Goal: Browse casually: Explore the website without a specific task or goal

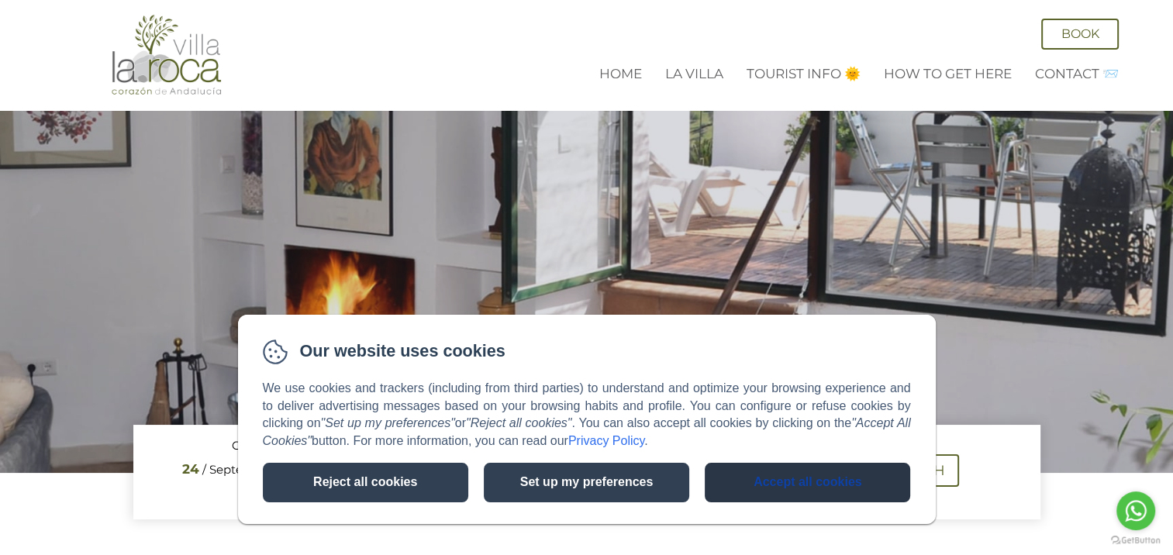
click at [830, 477] on button "Accept all cookies" at bounding box center [806, 483] width 205 height 40
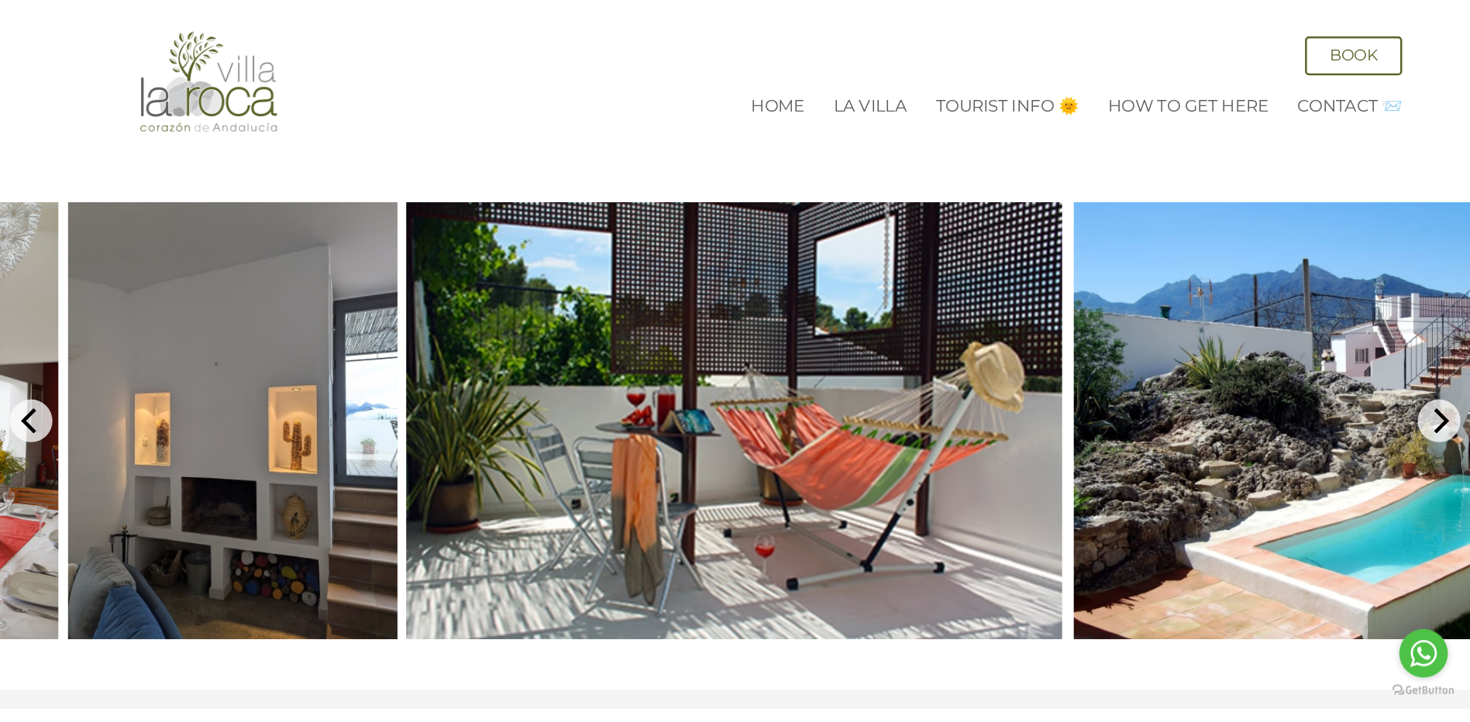
scroll to position [697, 0]
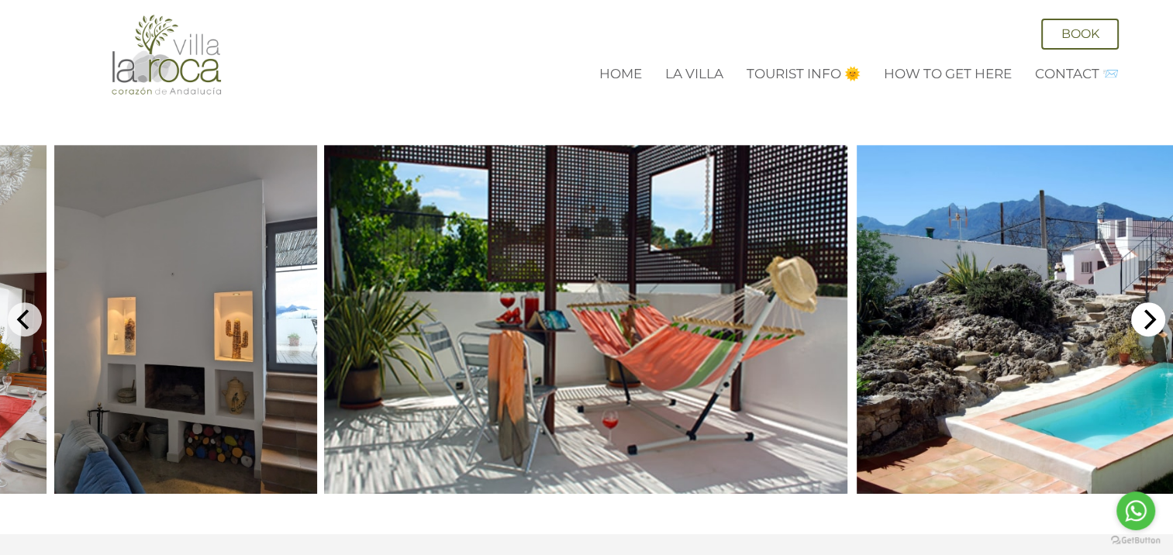
click at [1145, 302] on button "Next" at bounding box center [1148, 319] width 34 height 34
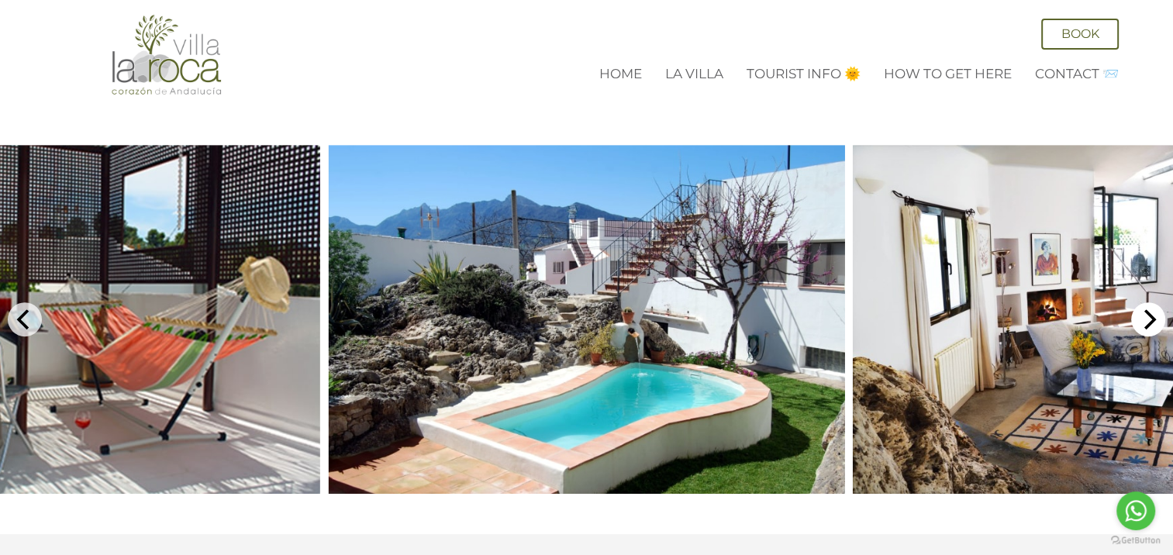
click at [1147, 309] on icon "Next" at bounding box center [1148, 319] width 20 height 20
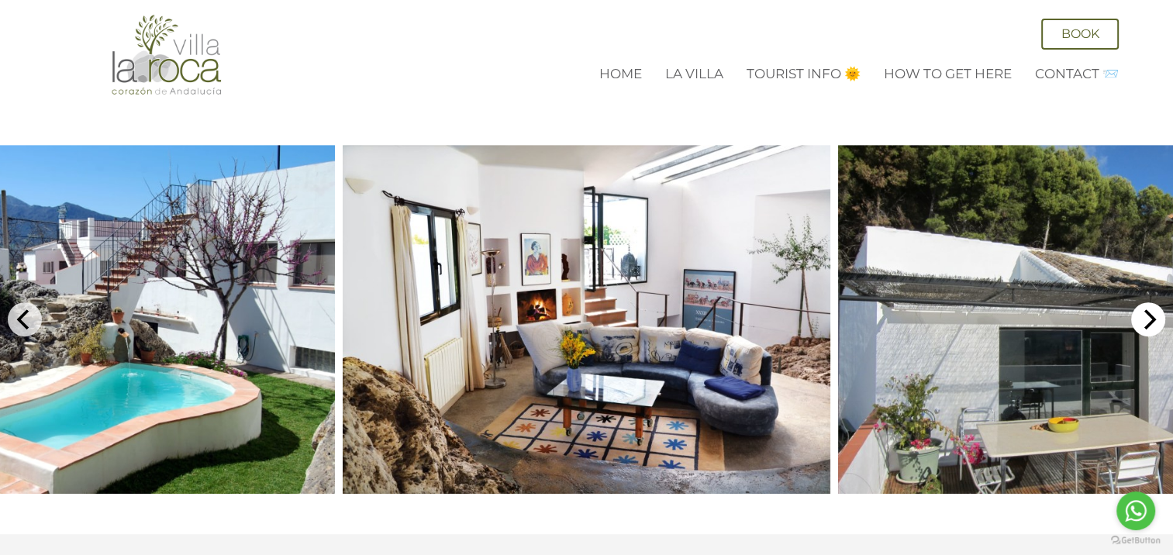
click at [1154, 309] on icon "Next" at bounding box center [1148, 319] width 20 height 20
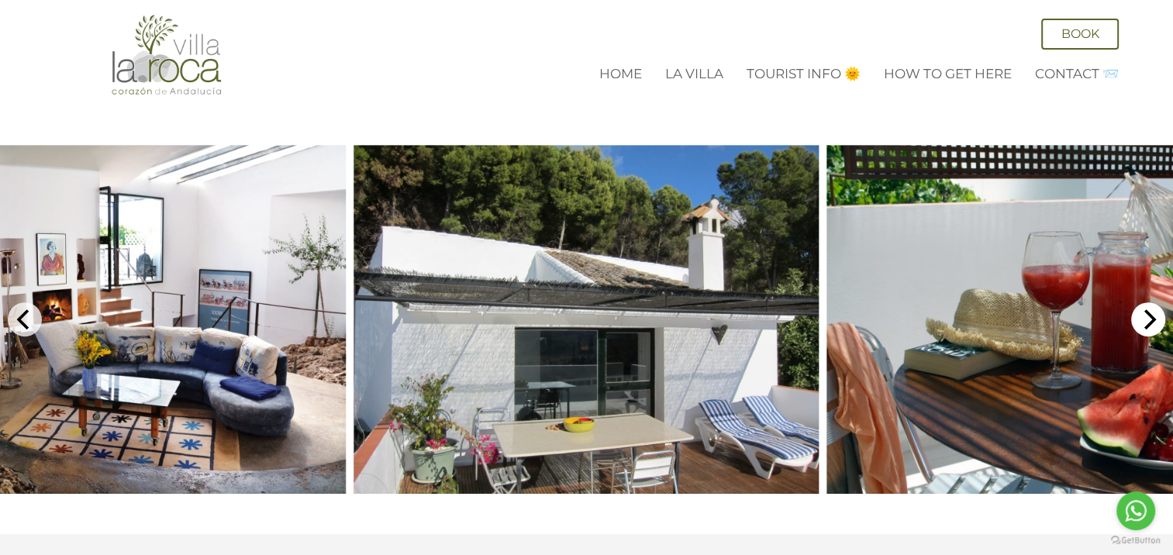
click at [1150, 309] on icon "Next" at bounding box center [1150, 319] width 12 height 20
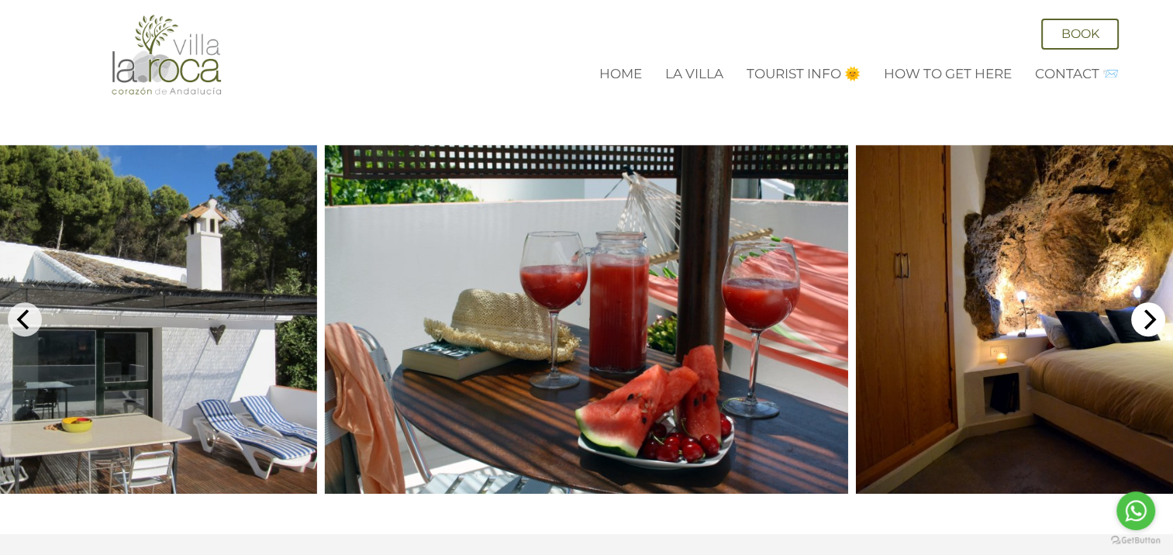
click at [1138, 309] on icon "Next" at bounding box center [1148, 319] width 20 height 20
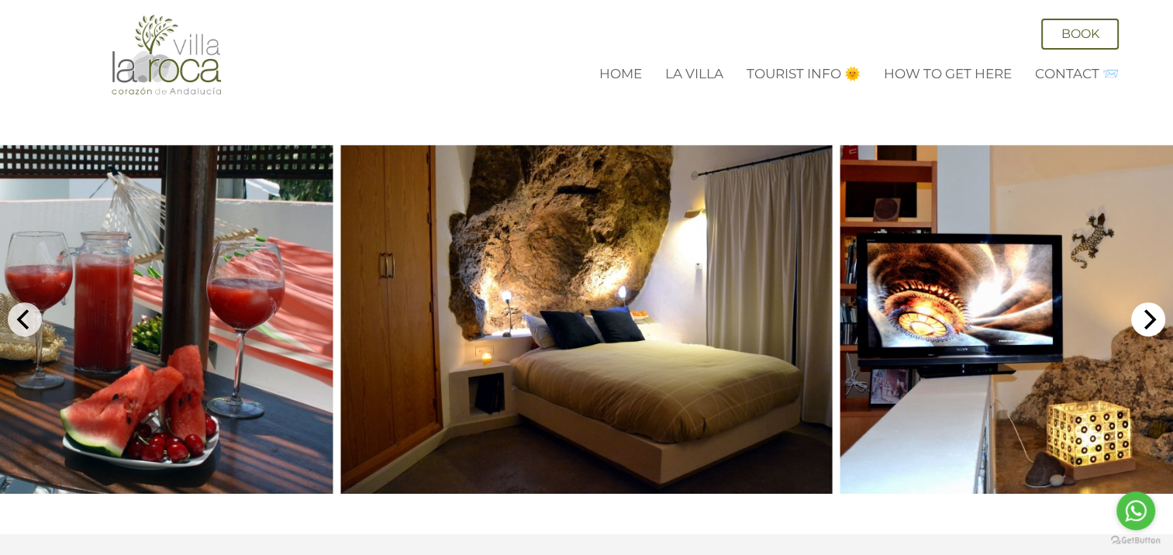
click at [1141, 309] on icon "Next" at bounding box center [1148, 319] width 20 height 20
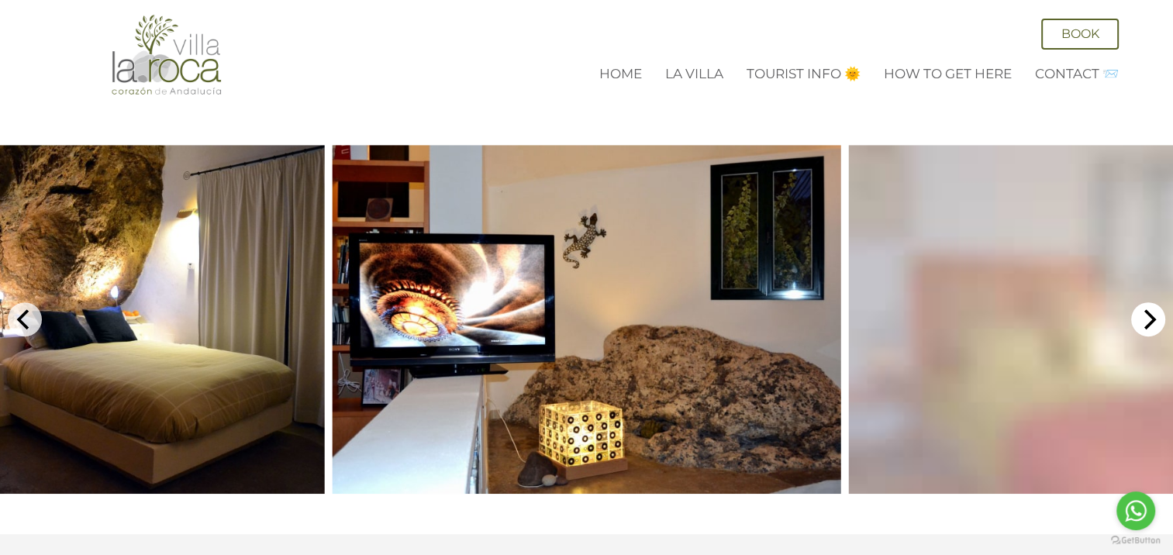
click at [1141, 309] on icon "Next" at bounding box center [1148, 319] width 20 height 20
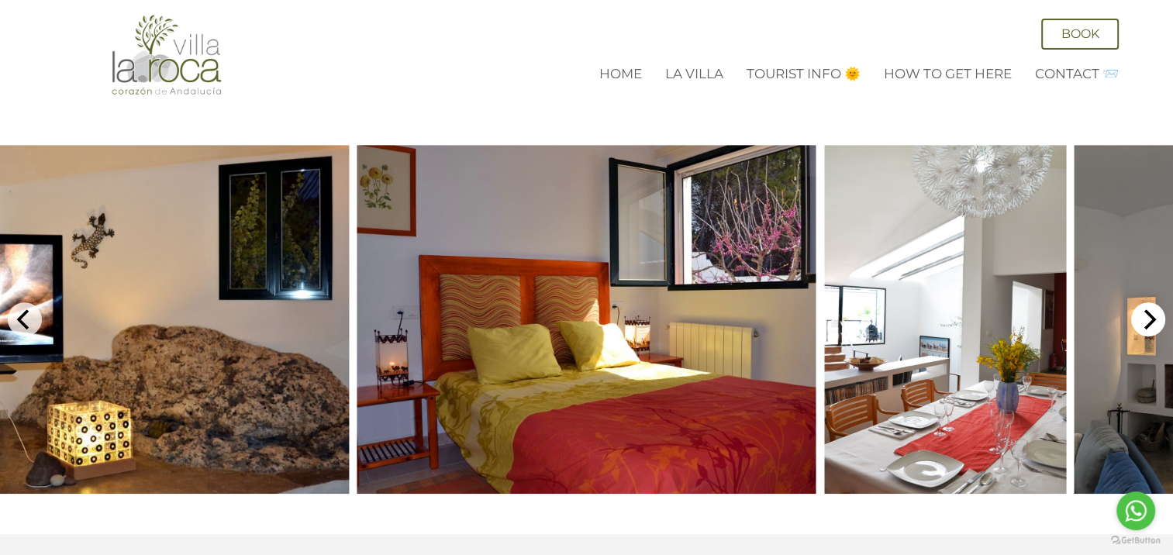
click at [1141, 309] on icon "Next" at bounding box center [1148, 319] width 20 height 20
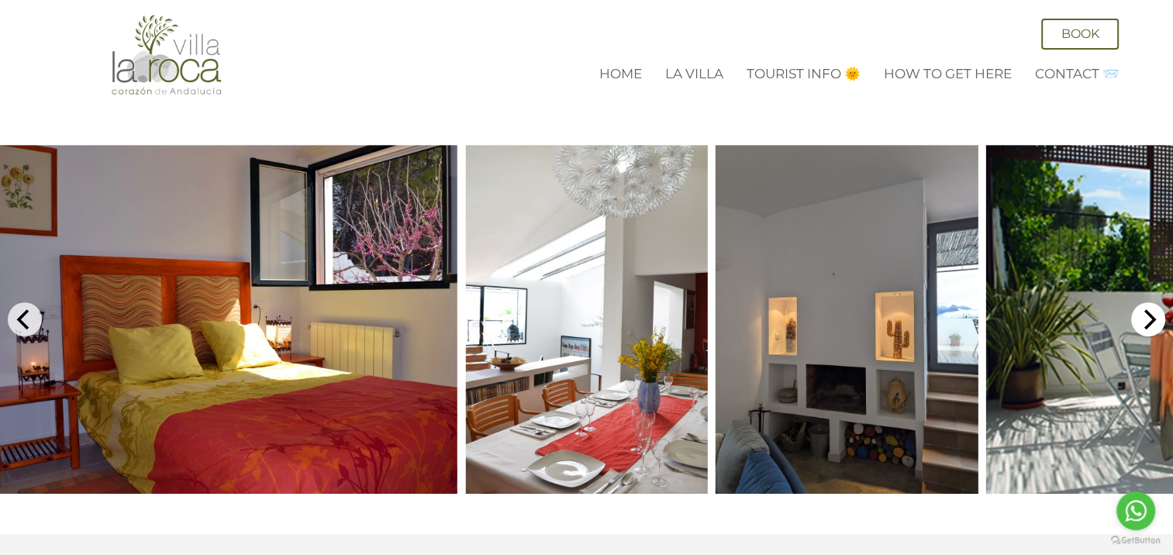
click at [1141, 309] on icon "Next" at bounding box center [1148, 319] width 20 height 20
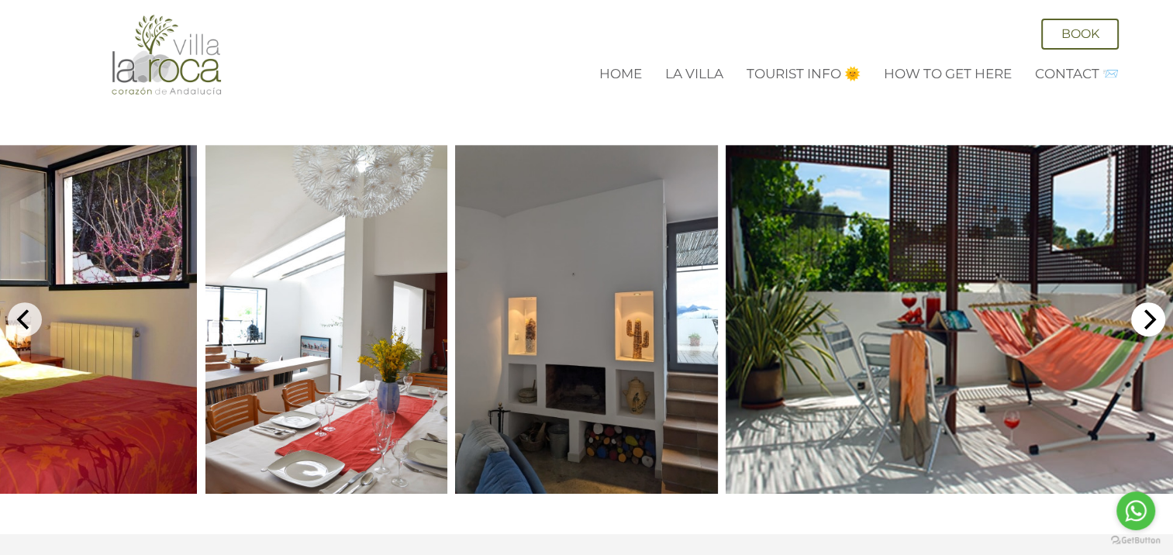
click at [1141, 309] on icon "Next" at bounding box center [1148, 319] width 20 height 20
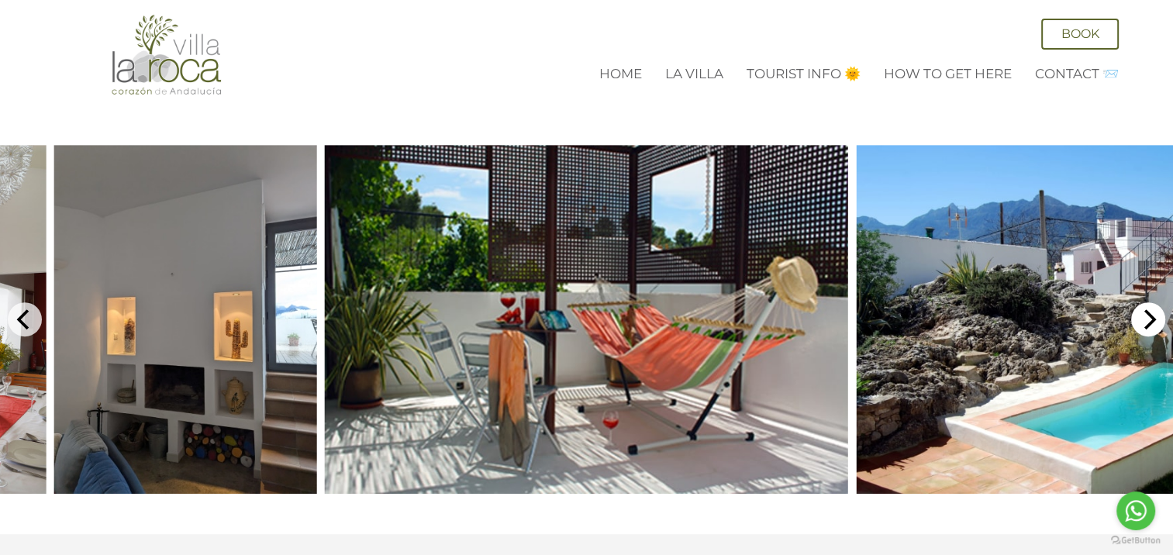
click at [1141, 309] on icon "Next" at bounding box center [1148, 319] width 20 height 20
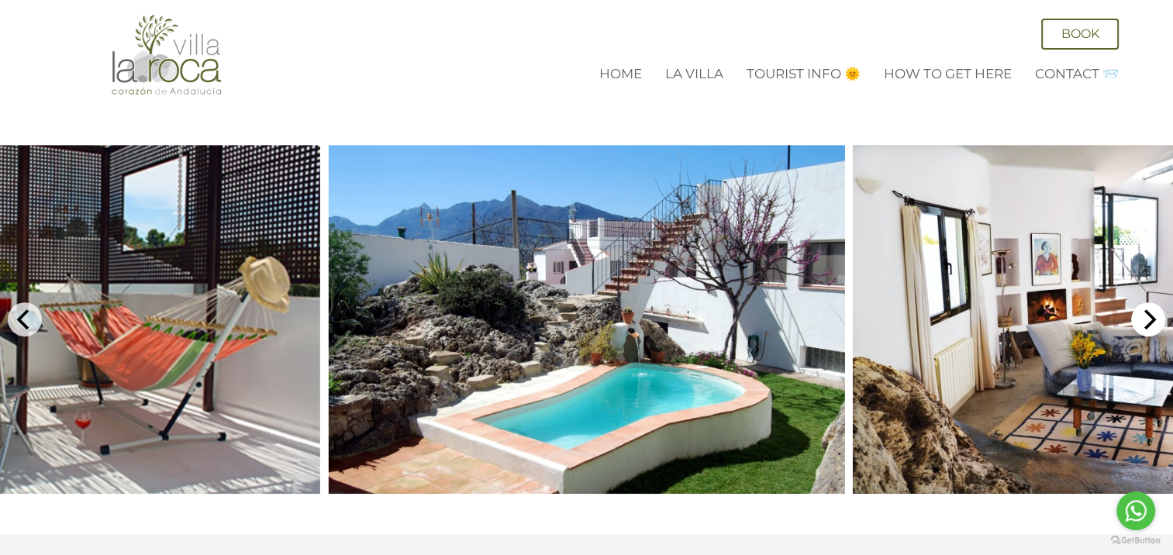
click at [1147, 309] on icon "Next" at bounding box center [1148, 319] width 20 height 20
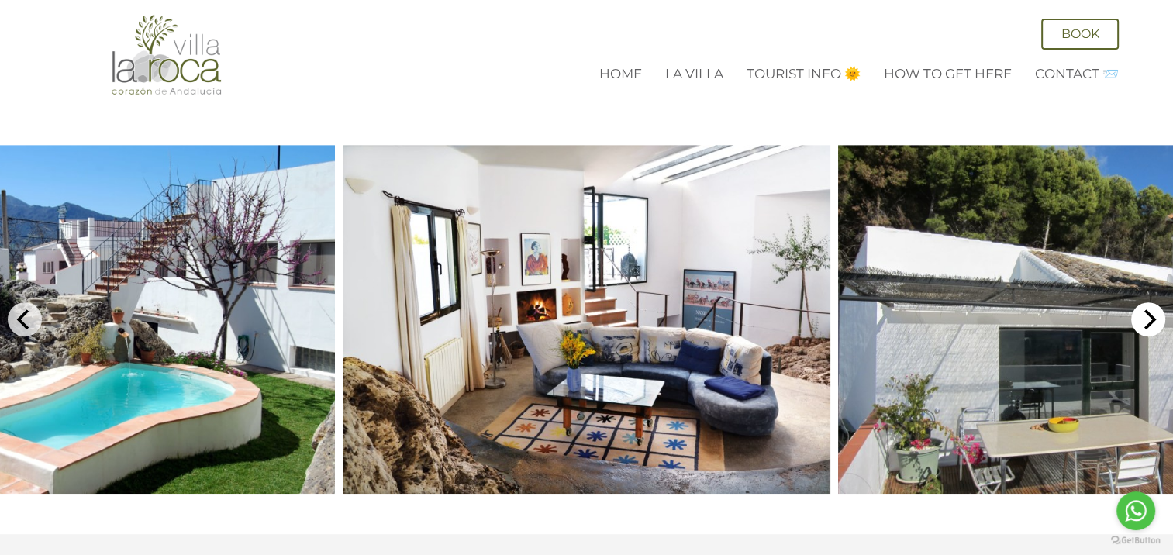
click at [1152, 309] on icon "Next" at bounding box center [1148, 319] width 20 height 20
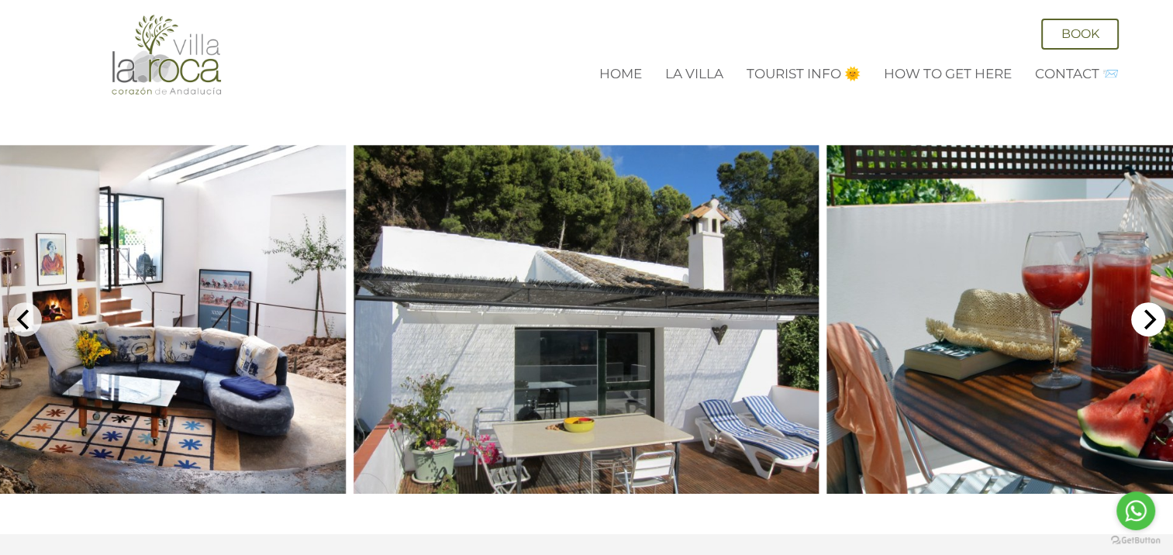
click at [1153, 309] on icon "Next" at bounding box center [1148, 319] width 20 height 20
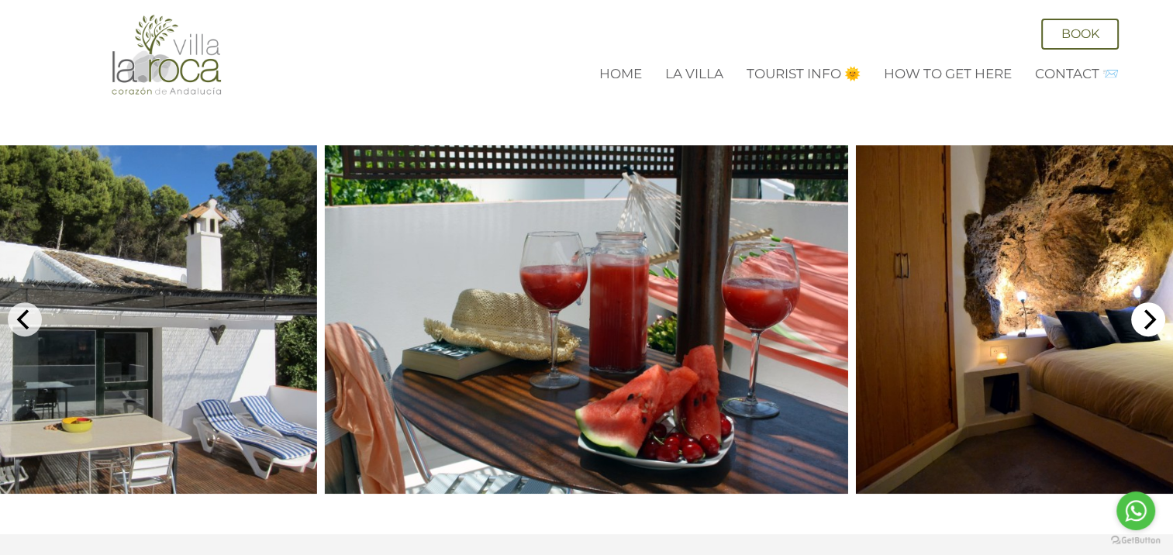
click at [1149, 309] on icon "Next" at bounding box center [1150, 319] width 12 height 20
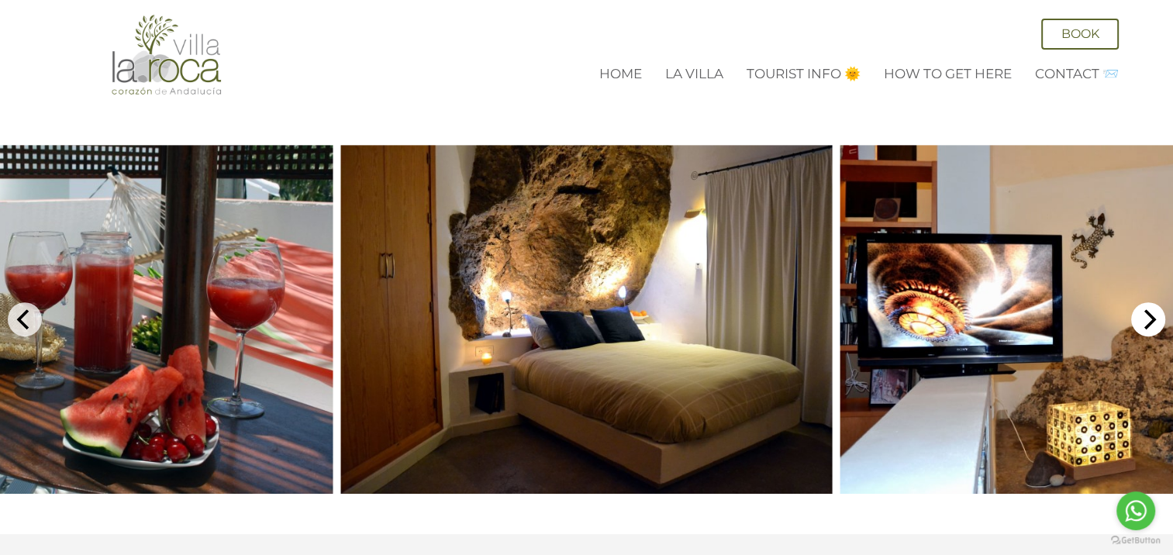
click at [1149, 309] on icon "Next" at bounding box center [1150, 319] width 12 height 20
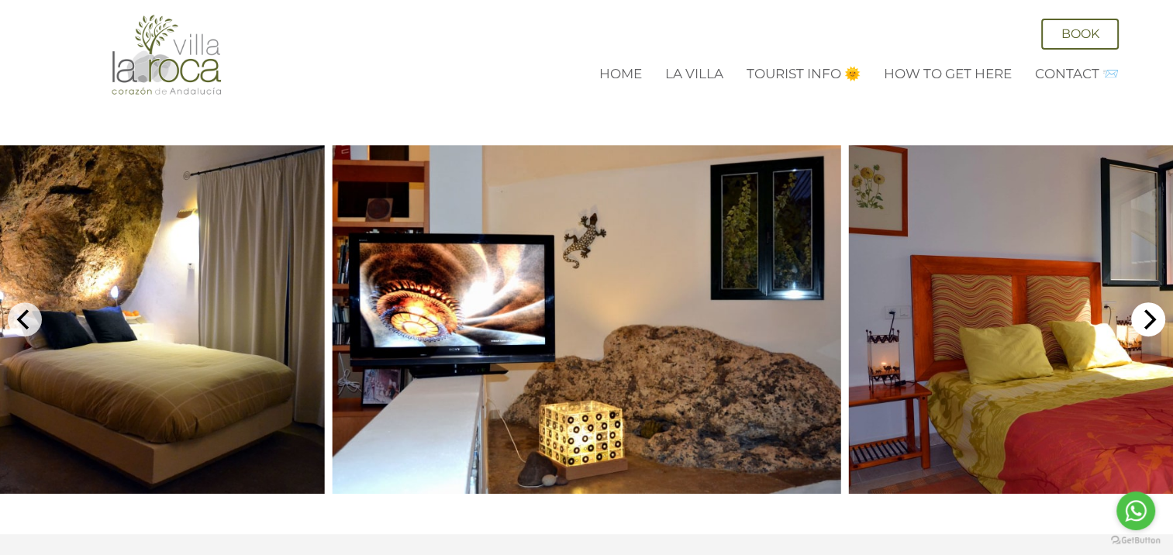
click at [1148, 309] on icon "Next" at bounding box center [1150, 319] width 12 height 20
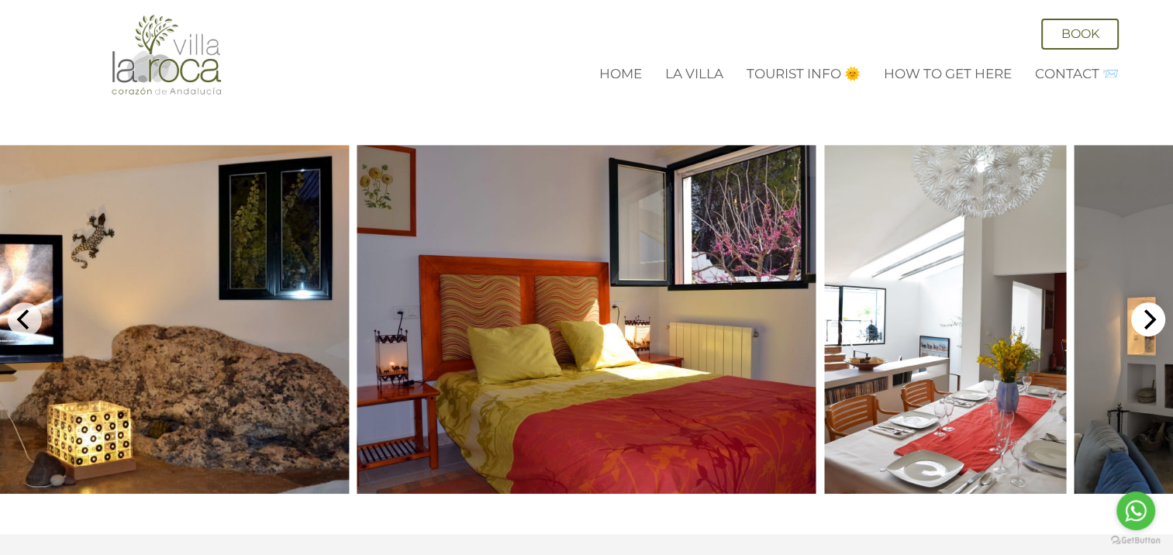
click at [1148, 309] on icon "Next" at bounding box center [1150, 319] width 12 height 20
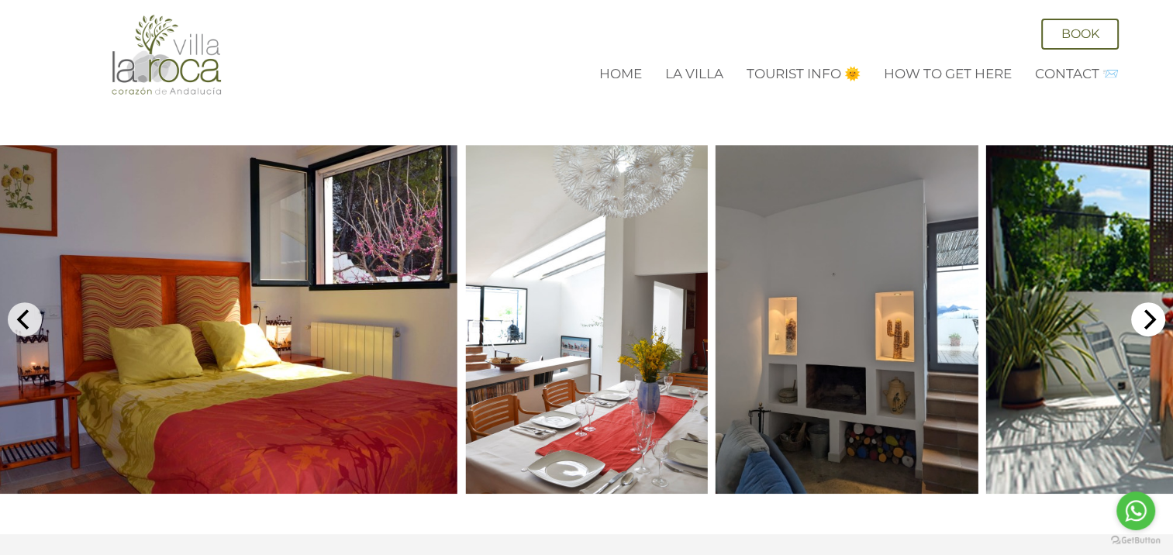
click at [1148, 309] on icon "Next" at bounding box center [1150, 319] width 12 height 20
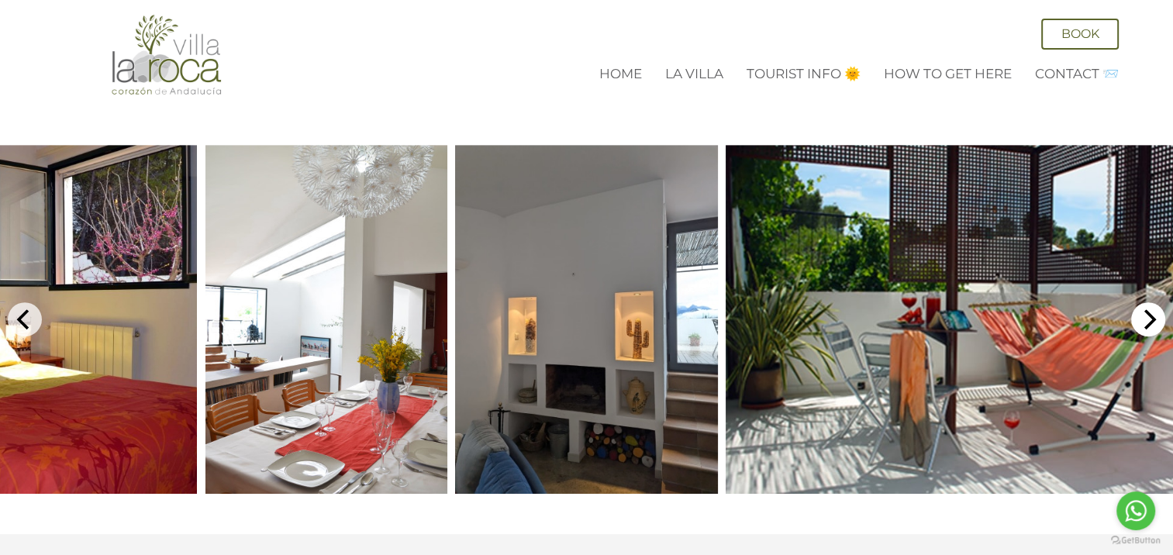
click at [1148, 309] on icon "Next" at bounding box center [1150, 319] width 12 height 20
